Goal: Task Accomplishment & Management: Use online tool/utility

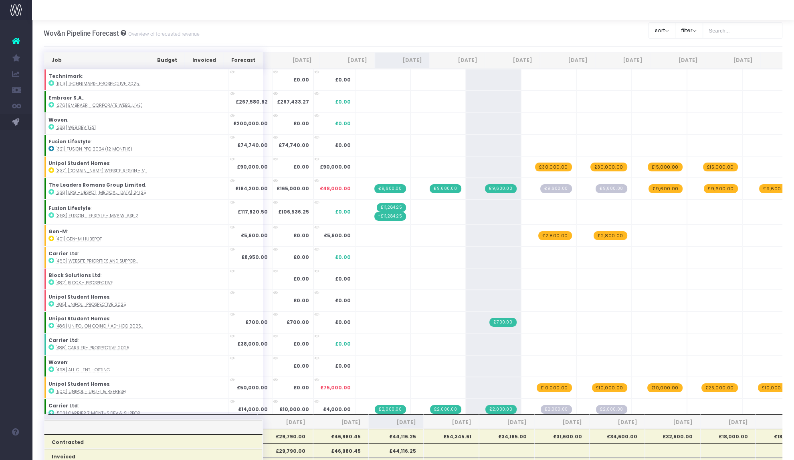
scroll to position [333, 0]
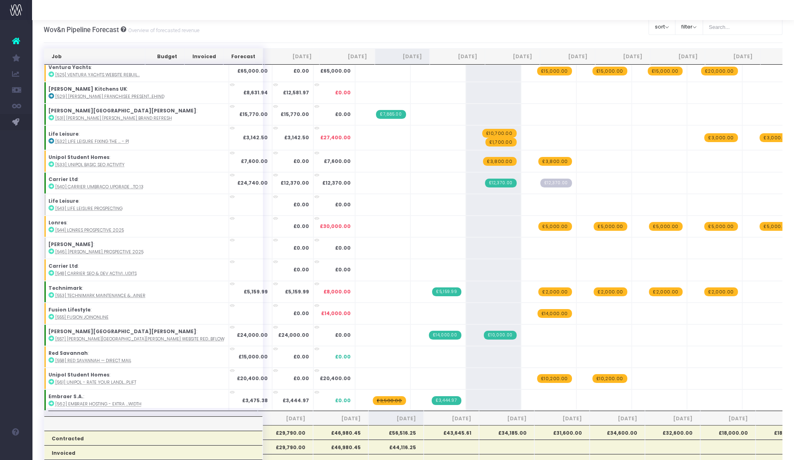
scroll to position [444, 0]
click at [483, 157] on span "£3,800.00" at bounding box center [499, 160] width 33 height 9
click at [0, 0] on span "+" at bounding box center [0, 0] width 0 height 0
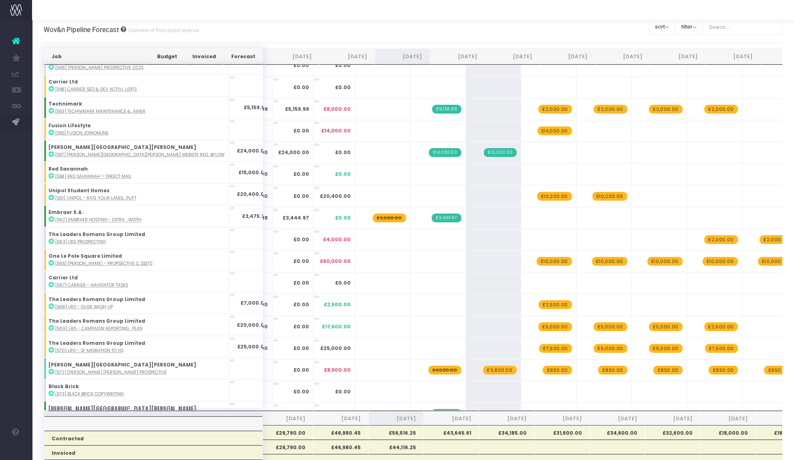
scroll to position [718, 0]
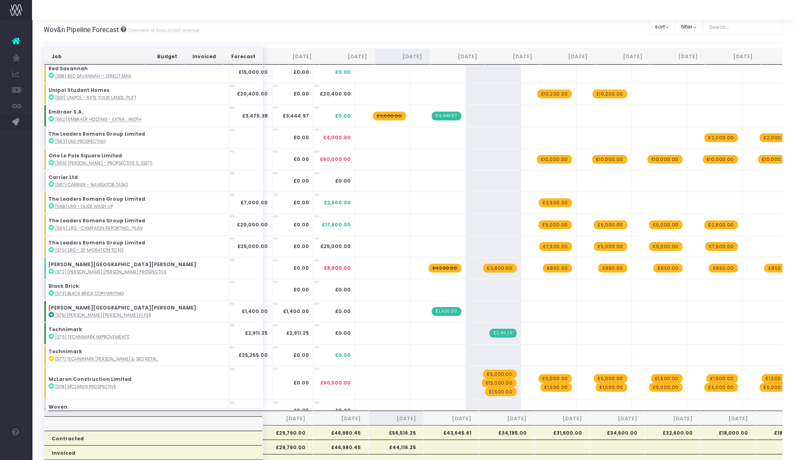
click at [483, 263] on span "£3,800.00" at bounding box center [499, 267] width 33 height 9
click at [0, 0] on span "+" at bounding box center [0, 0] width 0 height 0
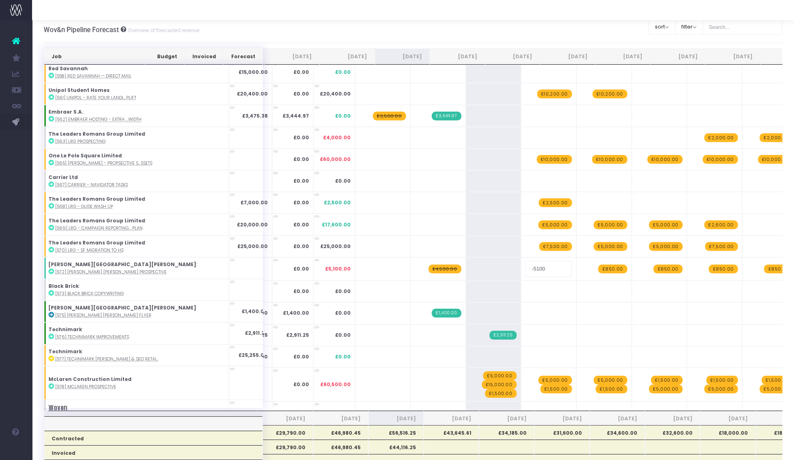
type input "3800"
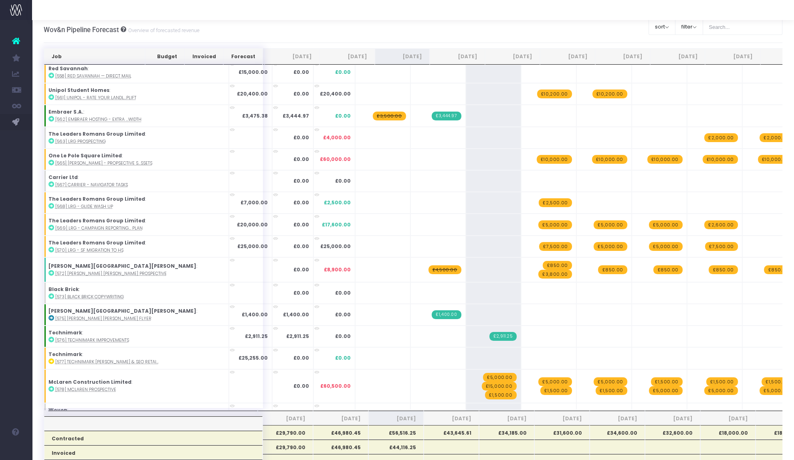
click at [429, 265] on span "£4,500.00" at bounding box center [445, 269] width 32 height 9
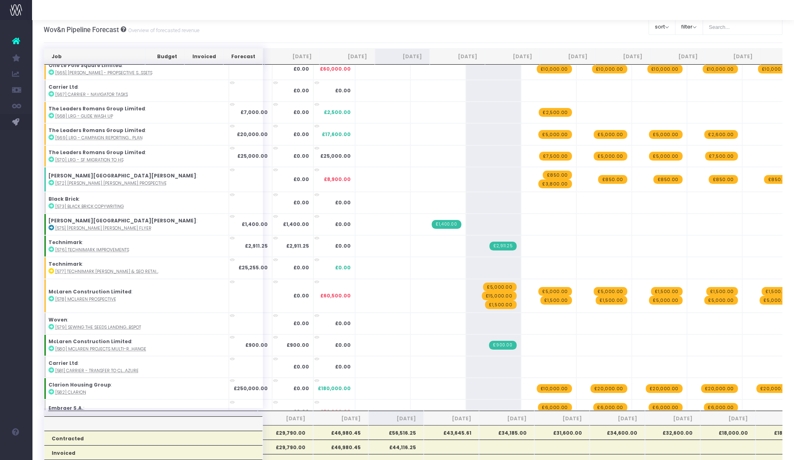
click at [482, 291] on span "£15,000.00" at bounding box center [499, 295] width 35 height 9
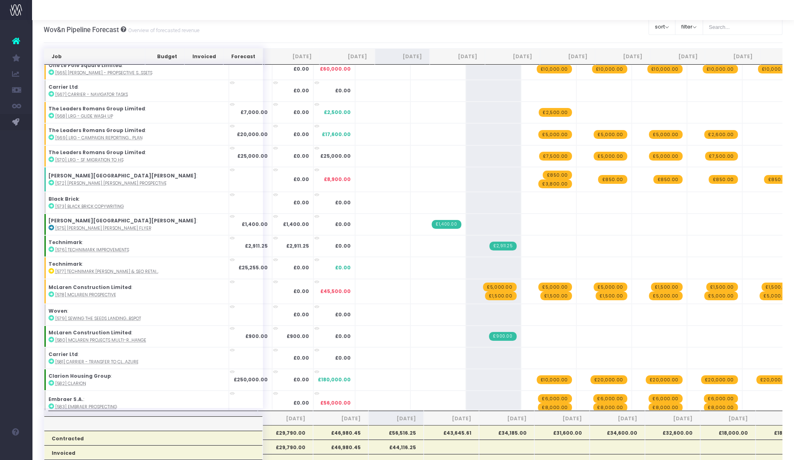
click at [0, 0] on span "+" at bounding box center [0, 0] width 0 height 0
type input "15000"
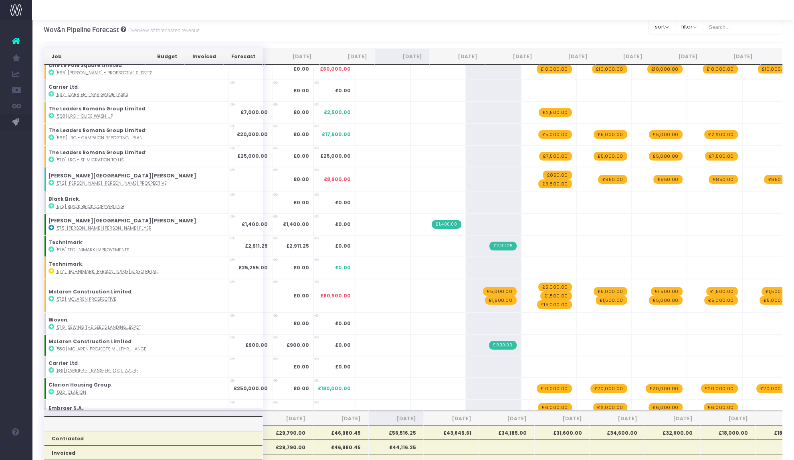
click at [466, 282] on td "+ £5,000.00 £1,500.00" at bounding box center [493, 296] width 55 height 34
click at [483, 287] on span "£5,000.00" at bounding box center [499, 291] width 33 height 9
click at [485, 291] on span "£1,500.00" at bounding box center [500, 295] width 31 height 9
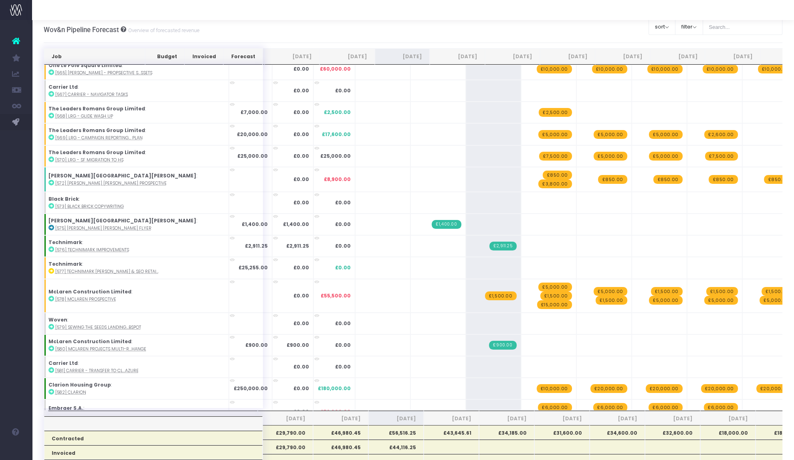
click at [485, 291] on span "£1,500.00" at bounding box center [500, 295] width 31 height 9
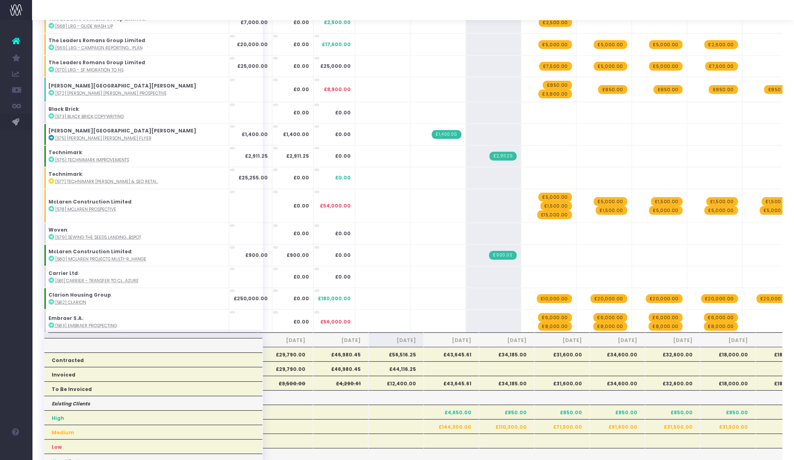
scroll to position [817, 0]
